Goal: Information Seeking & Learning: Learn about a topic

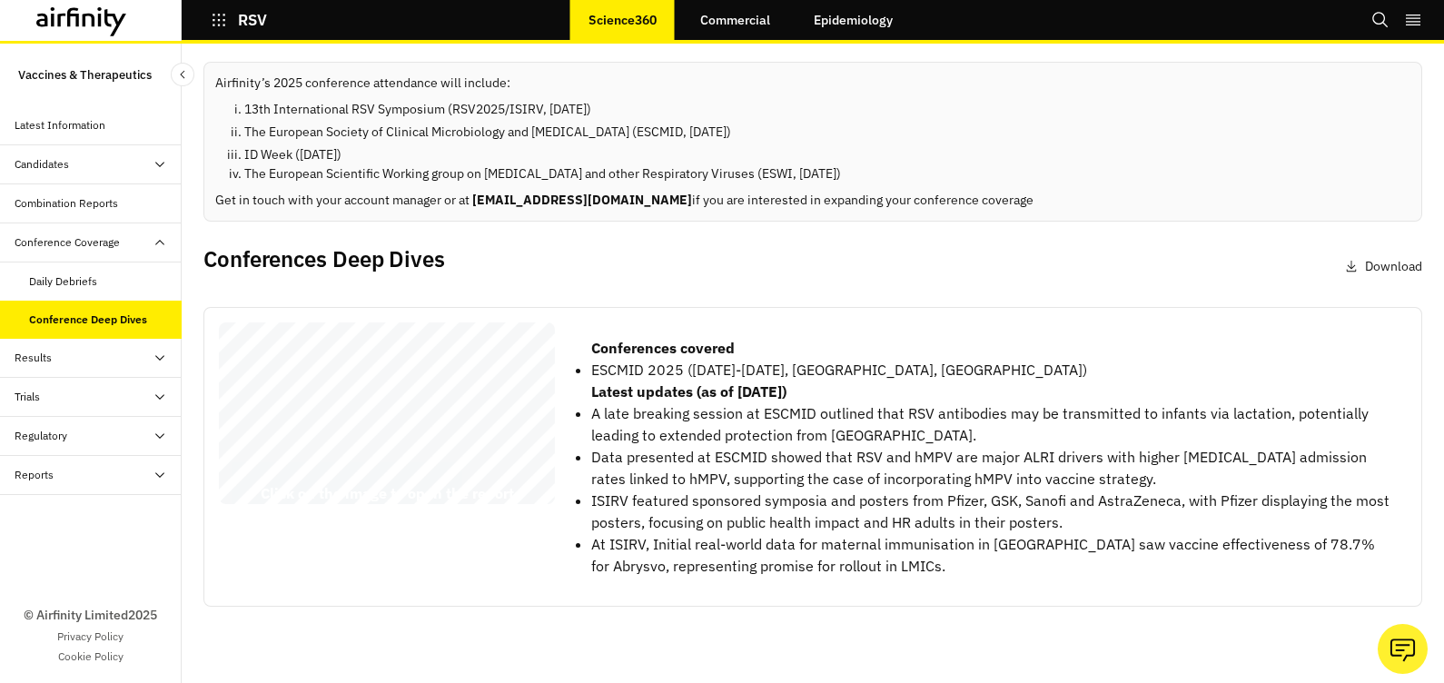
click at [221, 23] on icon "button" at bounding box center [219, 20] width 16 height 16
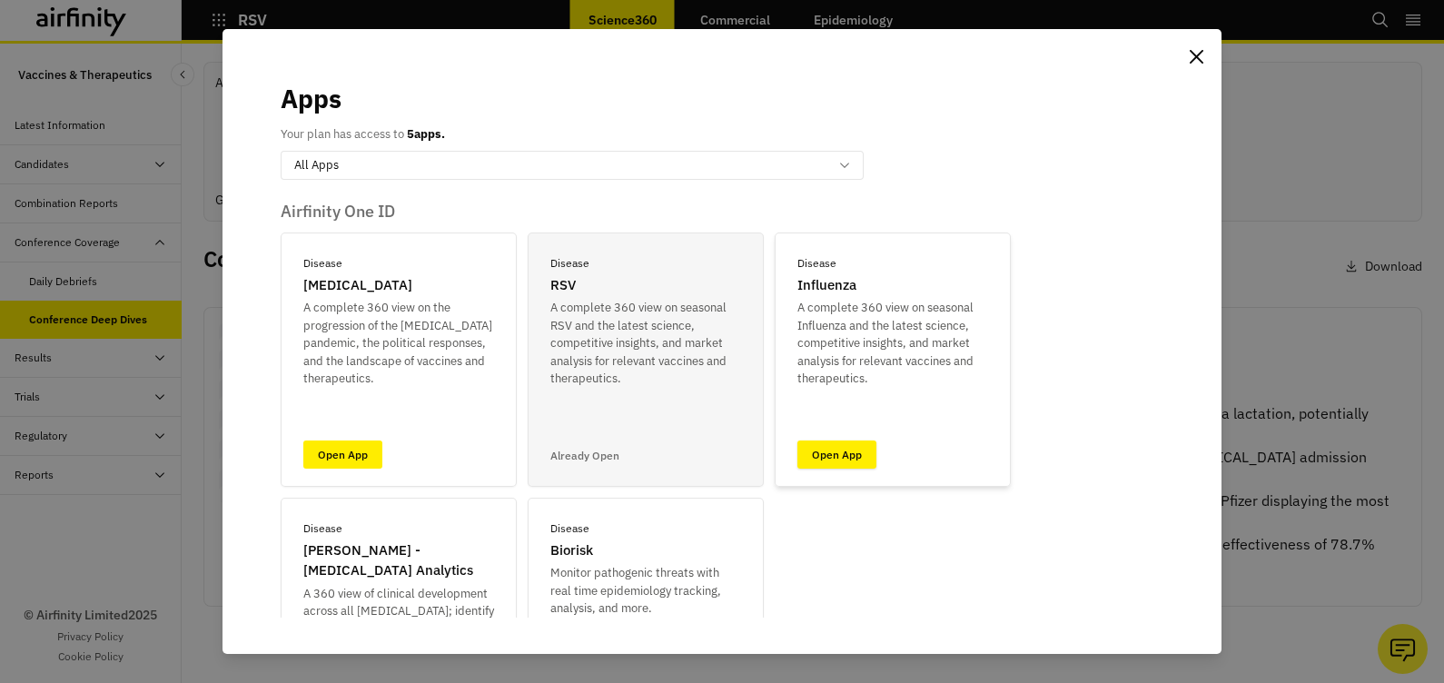
click at [845, 448] on link "Open App" at bounding box center [836, 454] width 79 height 28
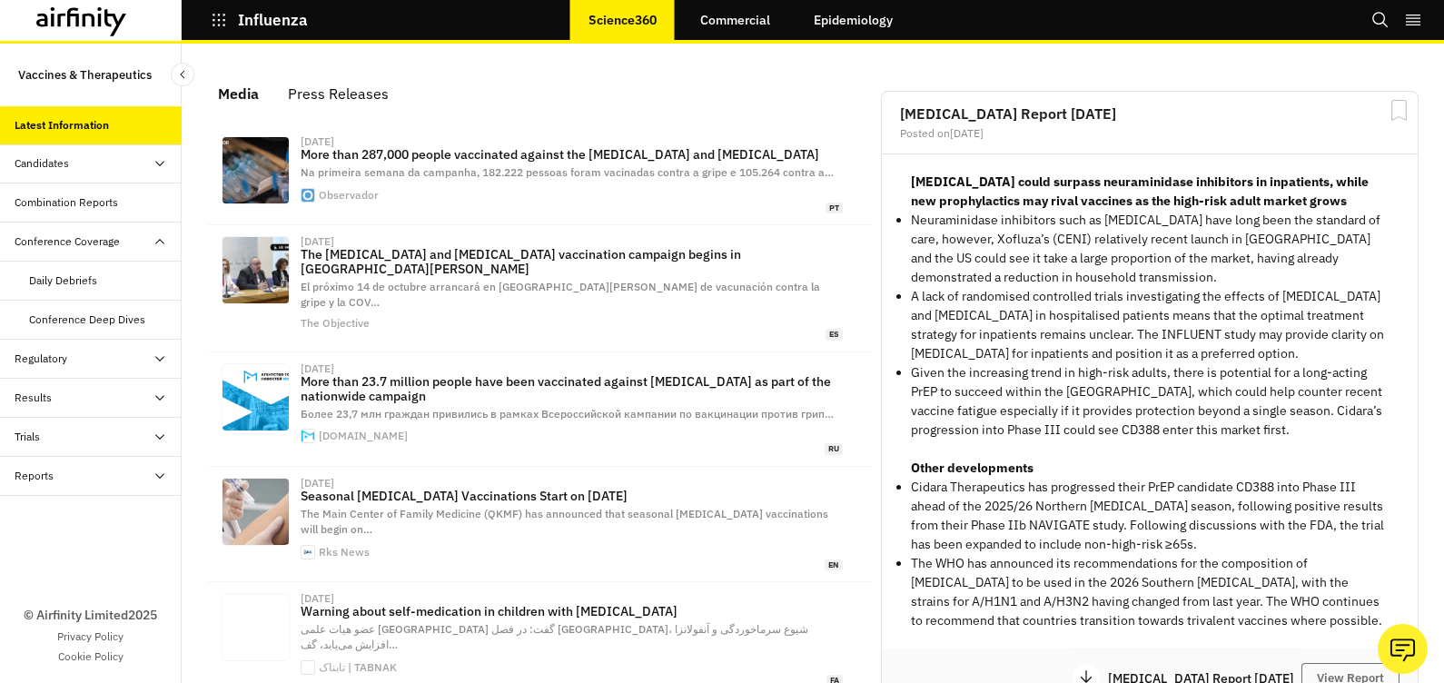
scroll to position [1154, 527]
click at [849, 15] on link "Epidemiology" at bounding box center [852, 20] width 115 height 44
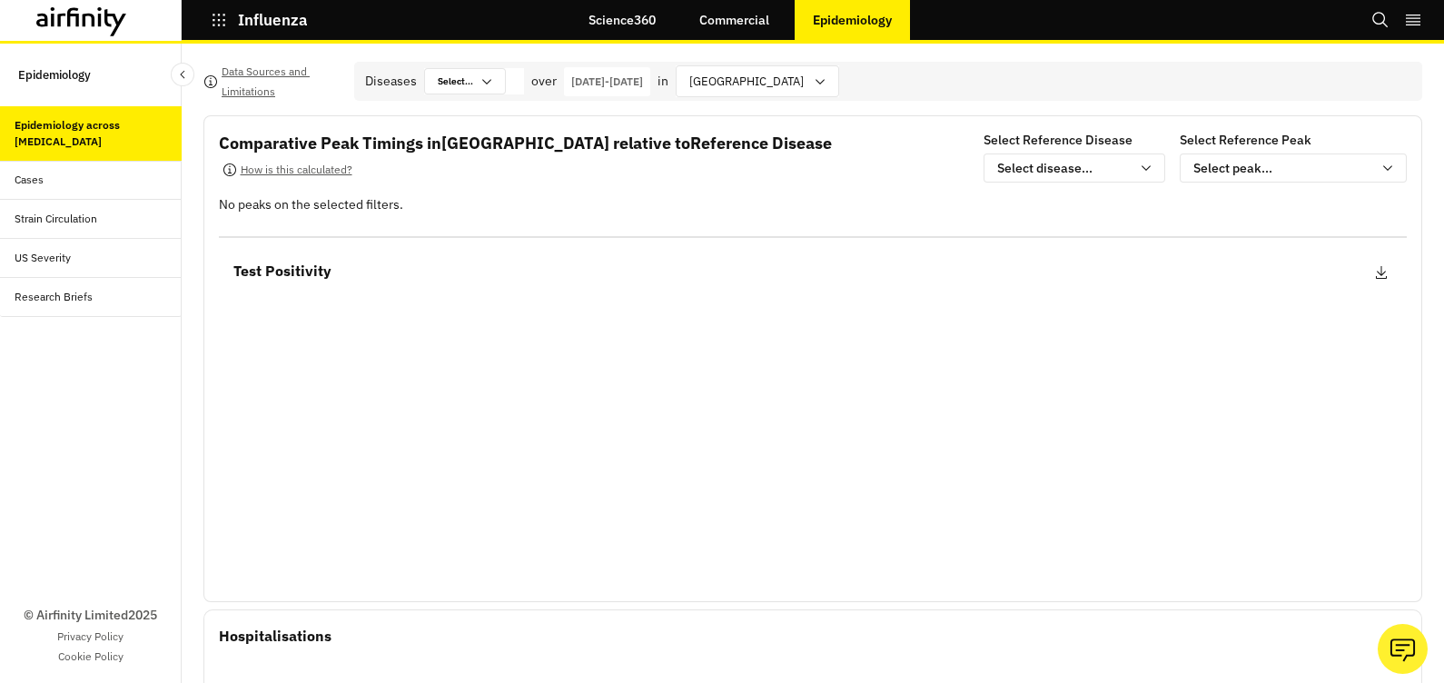
click at [63, 215] on div "Strain Circulation" at bounding box center [56, 219] width 83 height 16
